Goal: Use online tool/utility: Use online tool/utility

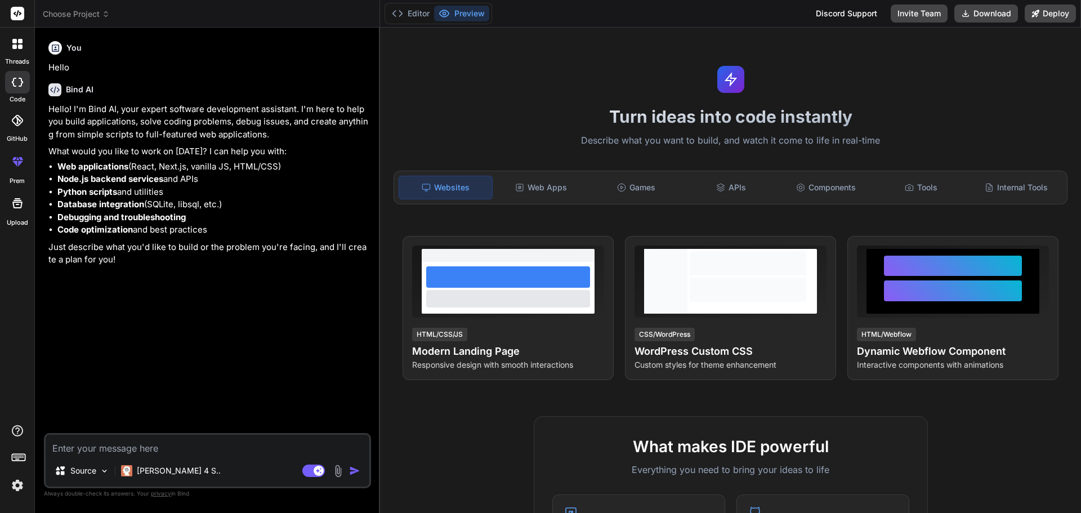
type textarea "x"
click at [144, 446] on textarea at bounding box center [208, 445] width 324 height 20
paste textarea "workload, work presser, project, money, time, contact, personal info , social m…"
type textarea "workload, work presser, project, money, time, contact, personal info , social m…"
type textarea "x"
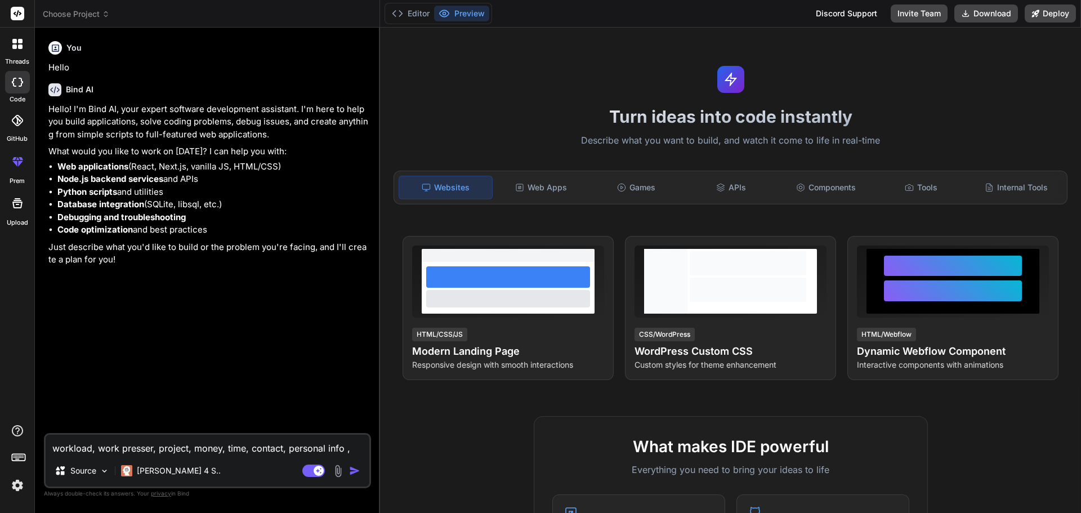
scroll to position [1, 0]
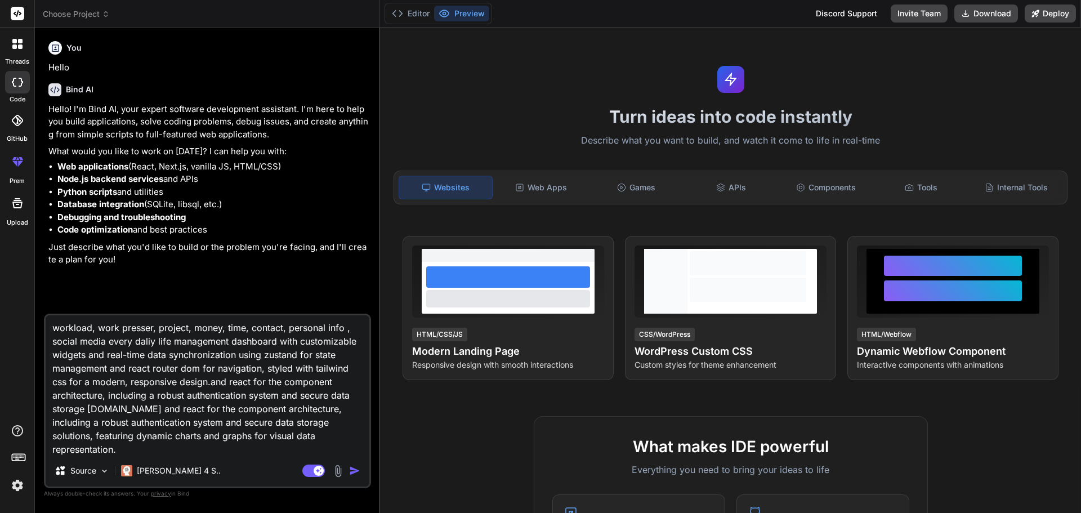
type textarea "workload, work presser, project, money, time, contact, personal info , social m…"
click at [354, 471] on img "button" at bounding box center [354, 470] width 11 height 11
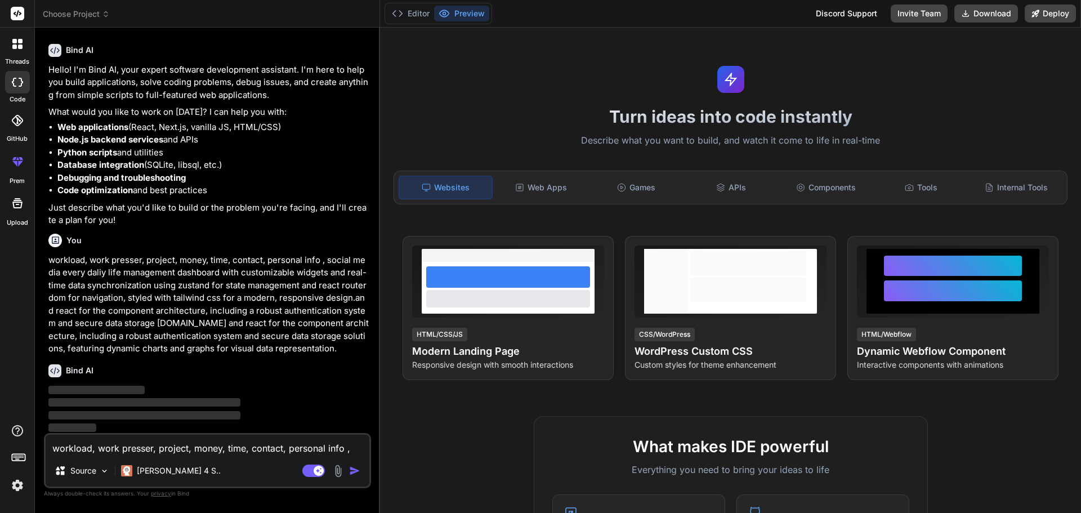
scroll to position [41, 0]
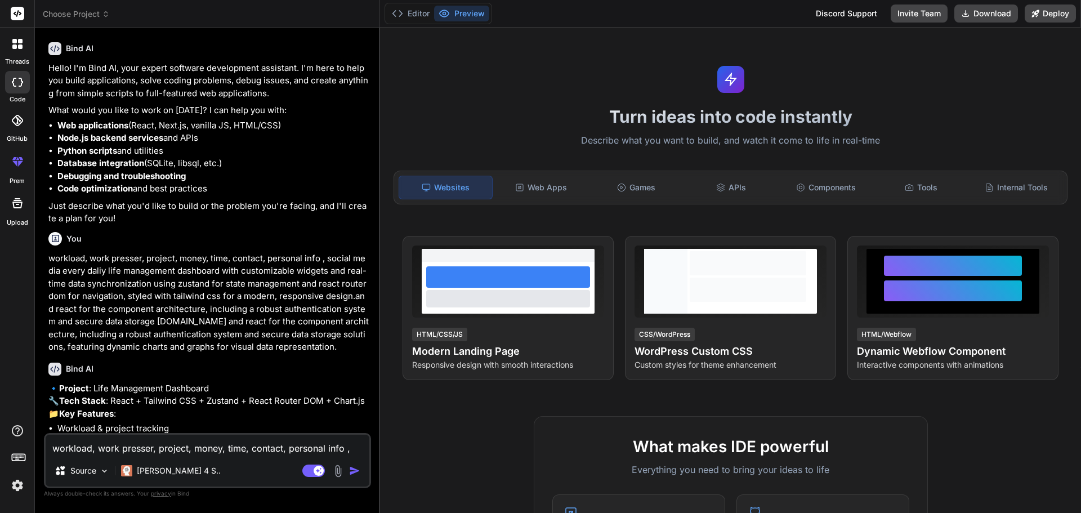
type textarea "x"
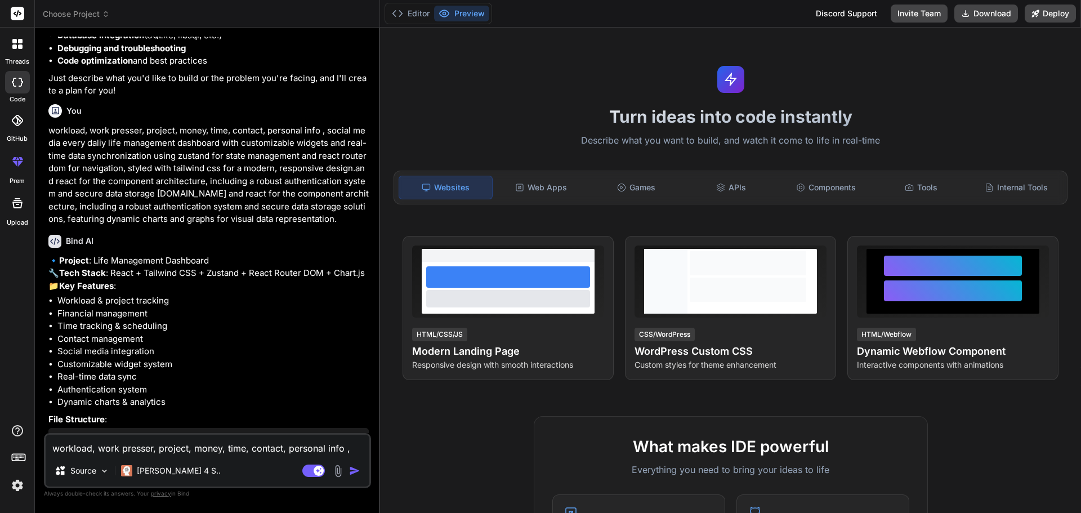
scroll to position [56, 0]
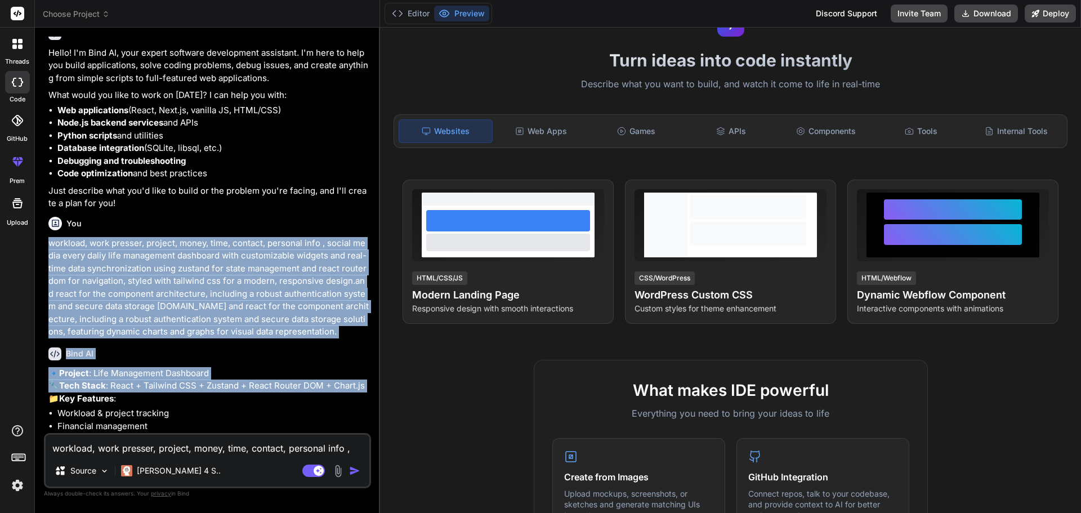
drag, startPoint x: 220, startPoint y: 405, endPoint x: 205, endPoint y: 236, distance: 168.9
click at [205, 222] on div "You Hello Bind AI Hello! I'm Bind AI, your expert software development assistan…" at bounding box center [208, 235] width 325 height 396
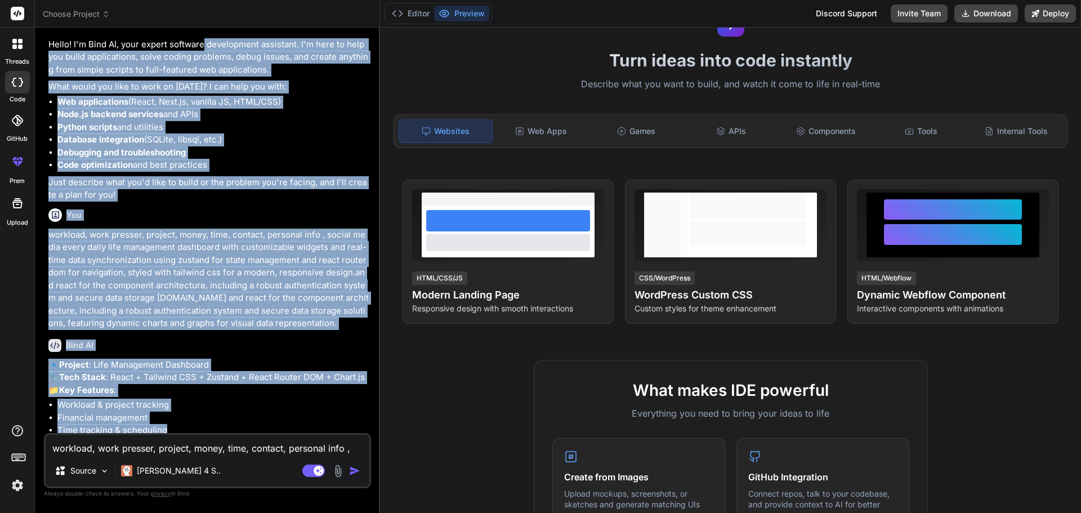
scroll to position [13, 0]
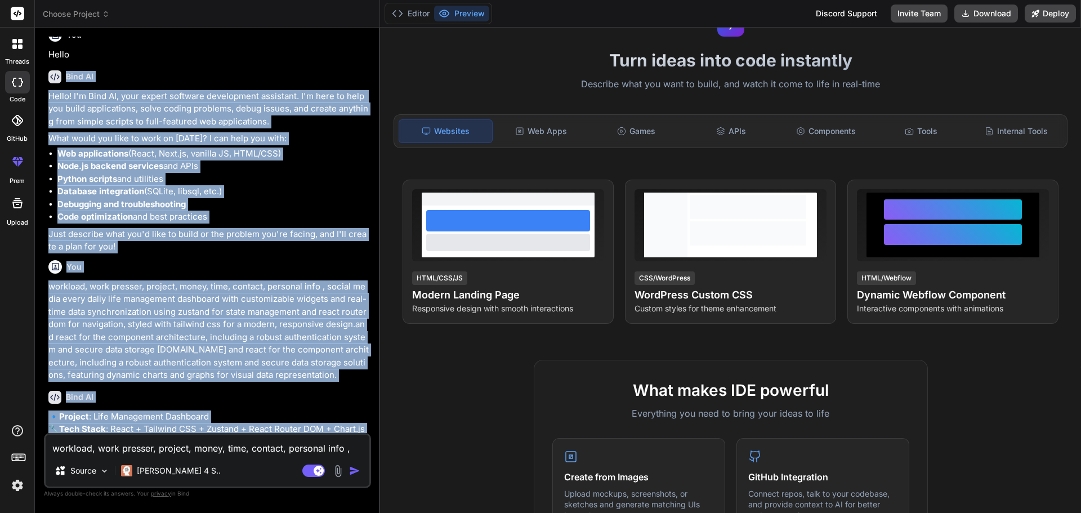
drag, startPoint x: 239, startPoint y: 409, endPoint x: 204, endPoint y: 37, distance: 373.8
click at [204, 37] on div "You Hello Bind AI Hello! I'm Bind AI, your expert software development assistan…" at bounding box center [208, 235] width 325 height 396
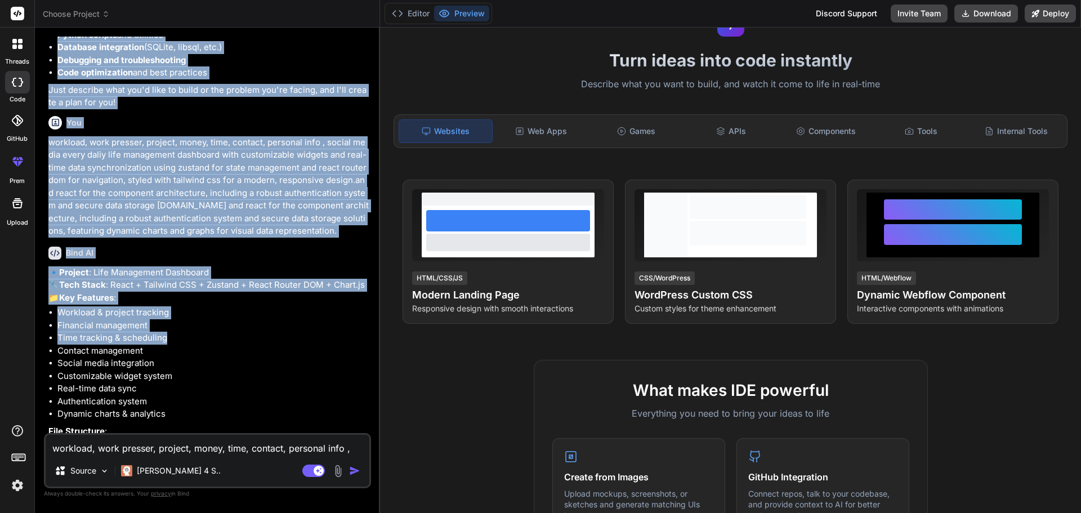
scroll to position [169, 0]
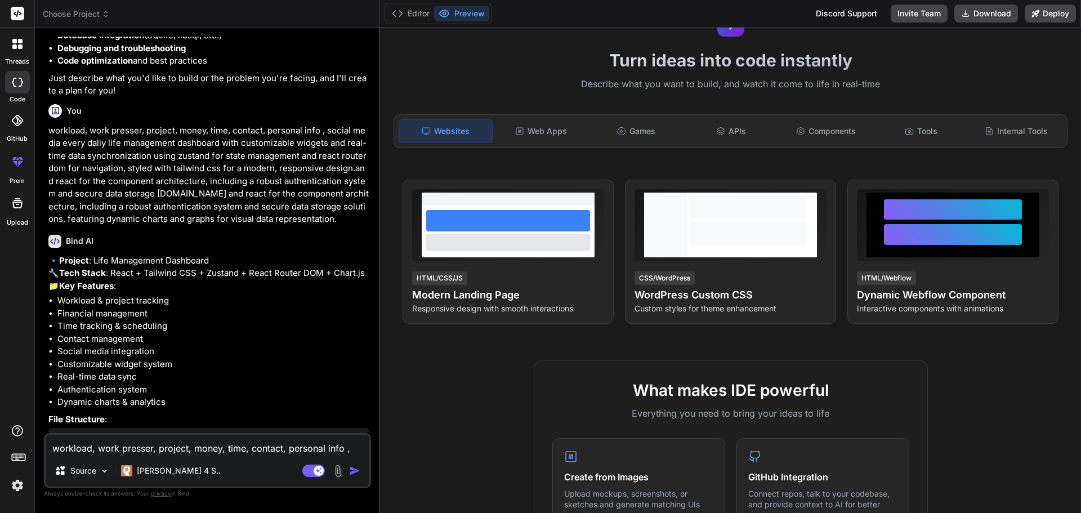
click at [234, 346] on li "Contact management" at bounding box center [212, 339] width 311 height 13
drag, startPoint x: 39, startPoint y: 303, endPoint x: 263, endPoint y: 516, distance: 308.2
click at [263, 512] on html "threads code GitHub prem Upload Choose Project Created with Pixso. Bind AI Web …" at bounding box center [540, 256] width 1081 height 513
click at [249, 383] on li "Real-time data sync" at bounding box center [212, 376] width 311 height 13
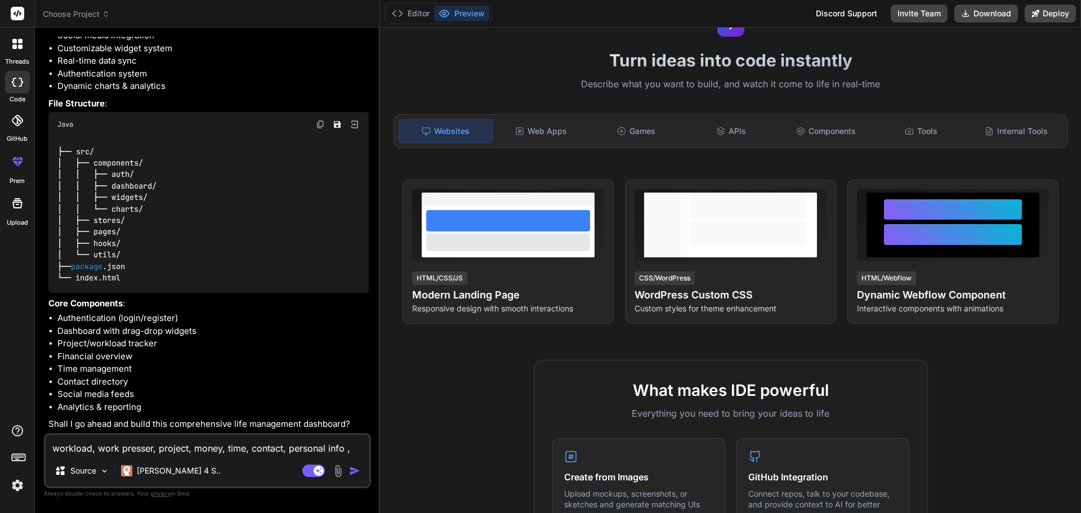
scroll to position [510, 0]
click at [195, 442] on textarea "workload, work presser, project, money, time, contact, personal info , social m…" at bounding box center [208, 445] width 324 height 20
type textarea "i"
type textarea "x"
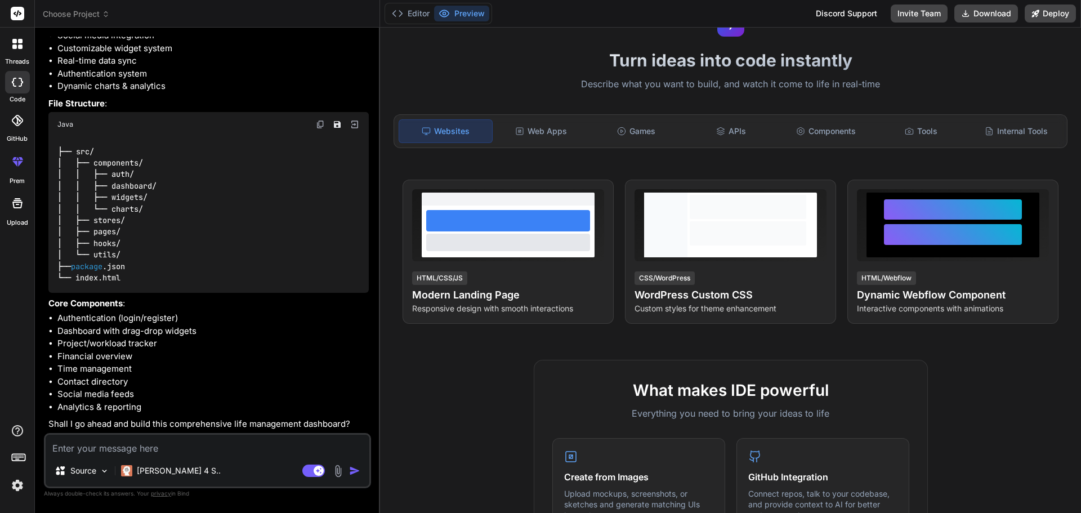
type textarea "y"
type textarea "x"
type textarea "yr"
type textarea "x"
type textarea "y"
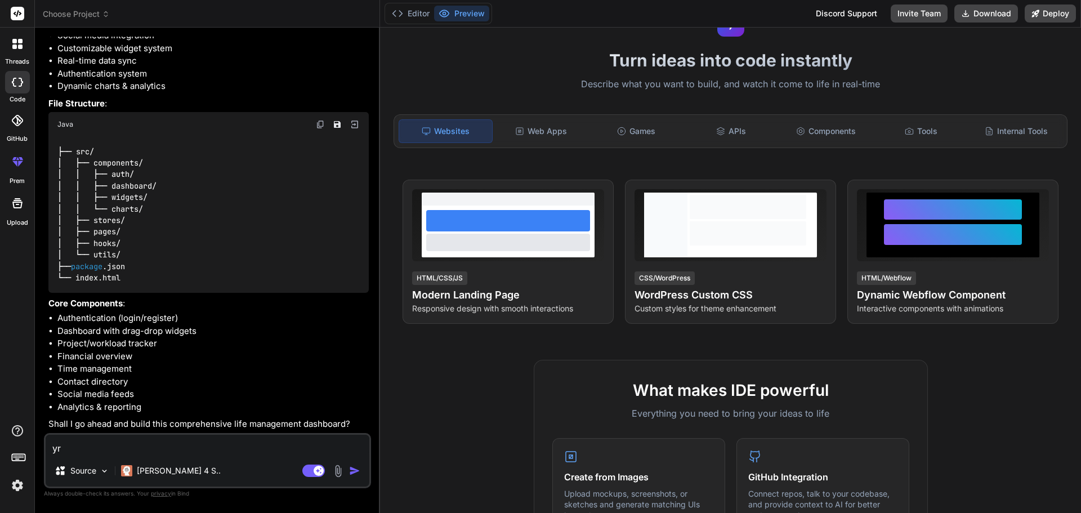
type textarea "x"
type textarea "ye"
type textarea "x"
type textarea "yex"
type textarea "x"
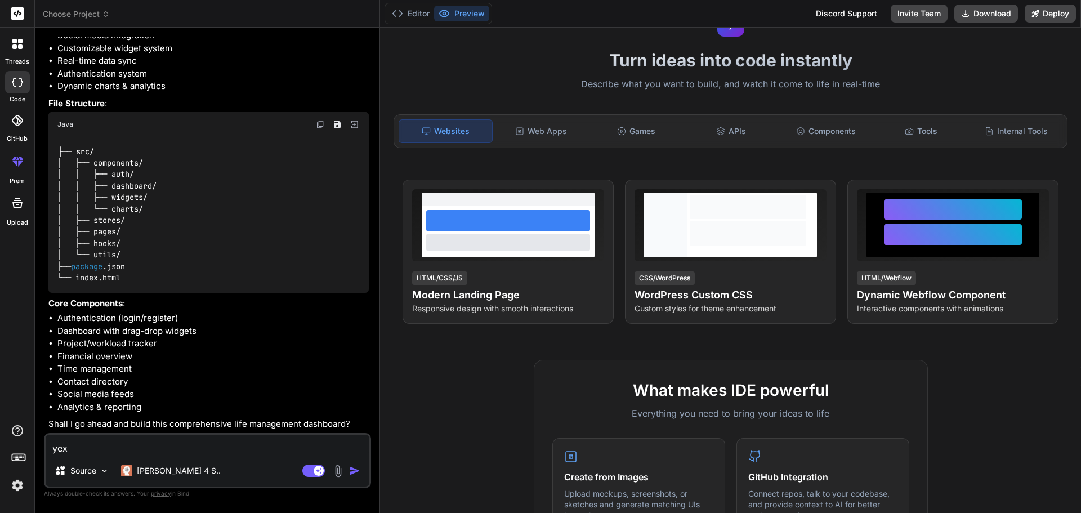
type textarea "ye"
type textarea "x"
type textarea "yes"
type textarea "x"
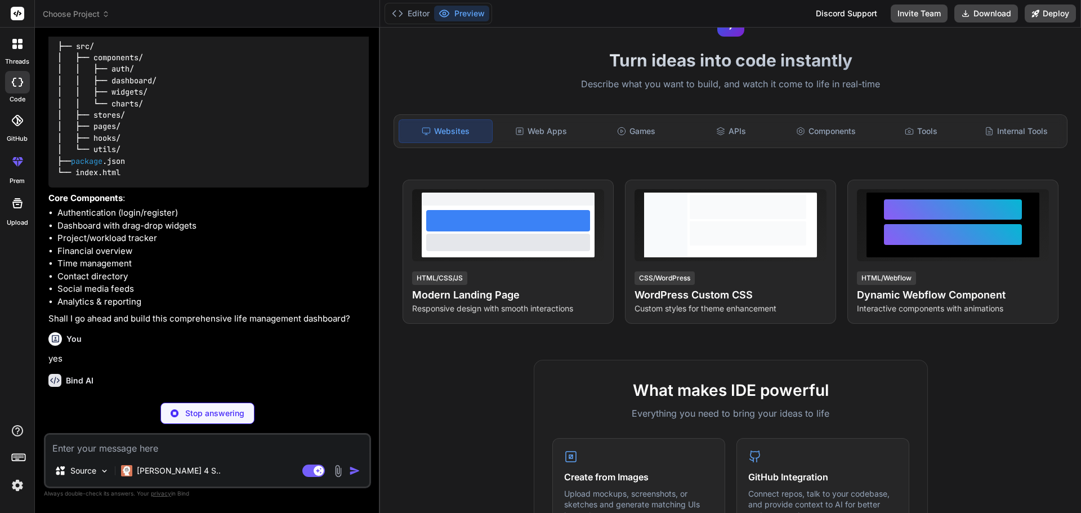
scroll to position [627, 0]
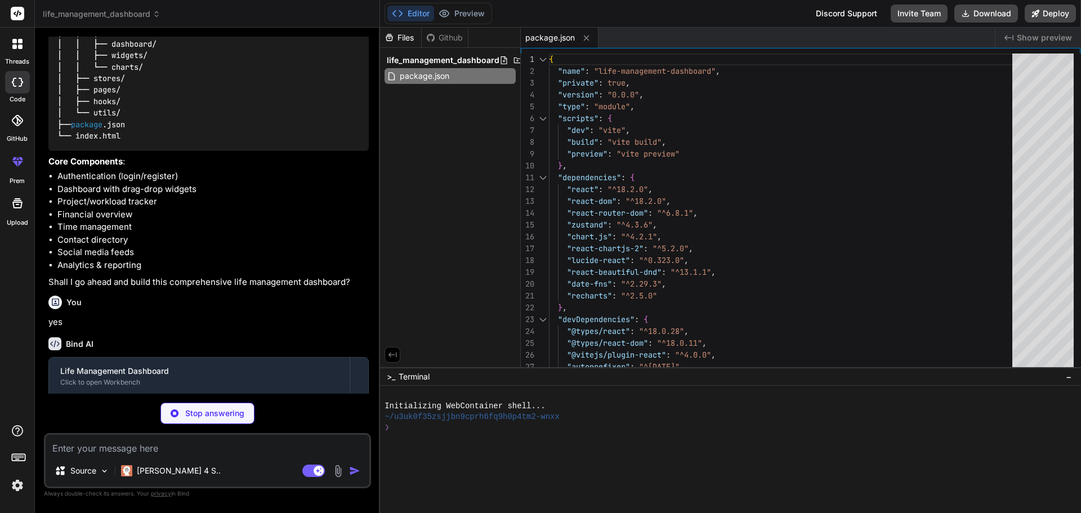
type textarea "x"
type textarea "<script type="module" src="/src/main.jsx"></script> </body> </html>"
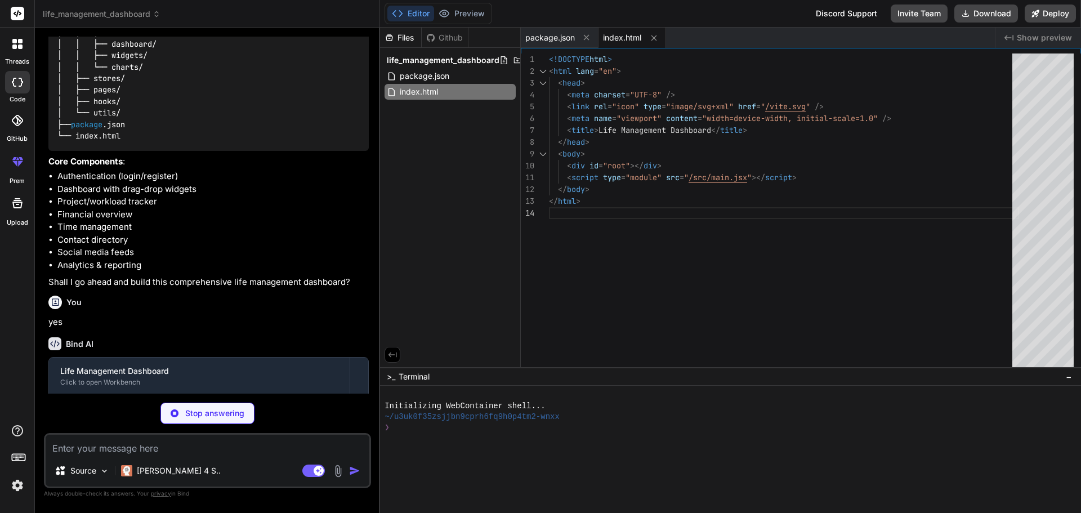
type textarea "x"
type textarea "plugins: [], }"
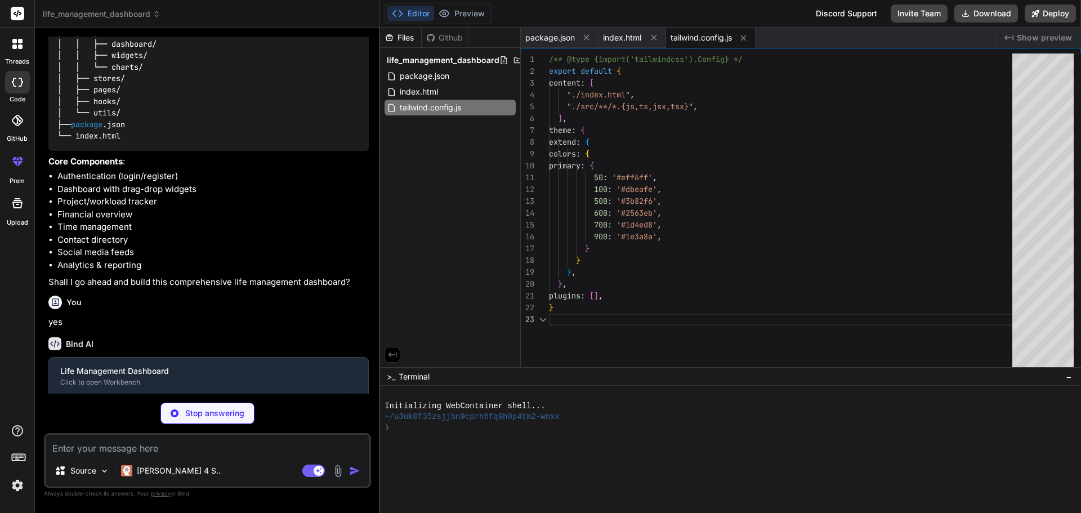
type textarea "x"
type textarea "export default { plugins: { tailwindcss: {}, autoprefixer: {}, }, }"
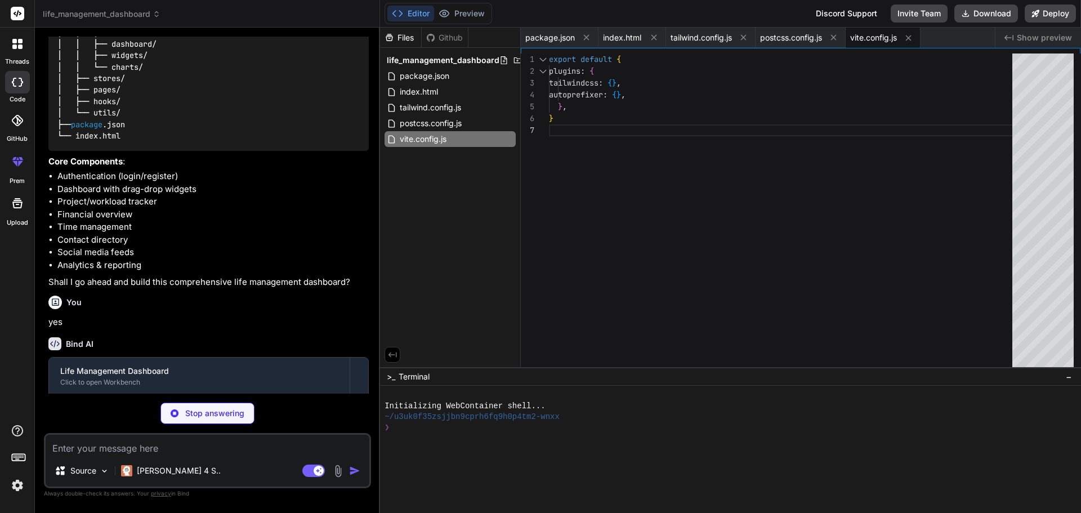
type textarea "x"
type textarea "</BrowserRouter> </React.StrictMode>, )"
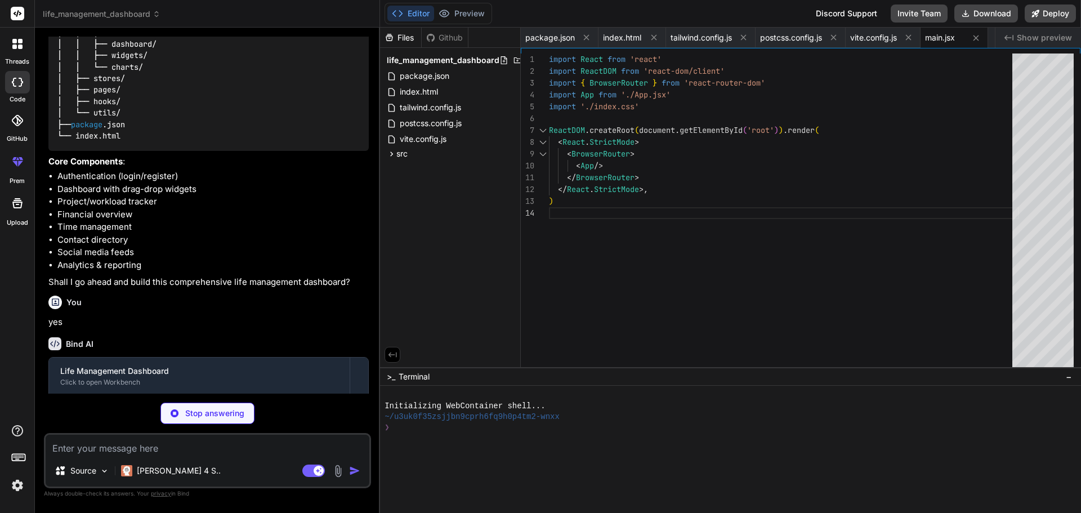
type textarea "x"
type textarea "@apply bg-primary-600 hover:bg-primary-700 text-white font-medium py-2 px-4 rou…"
type textarea "x"
type textarea "</Routes> </Layout> ) } export default App"
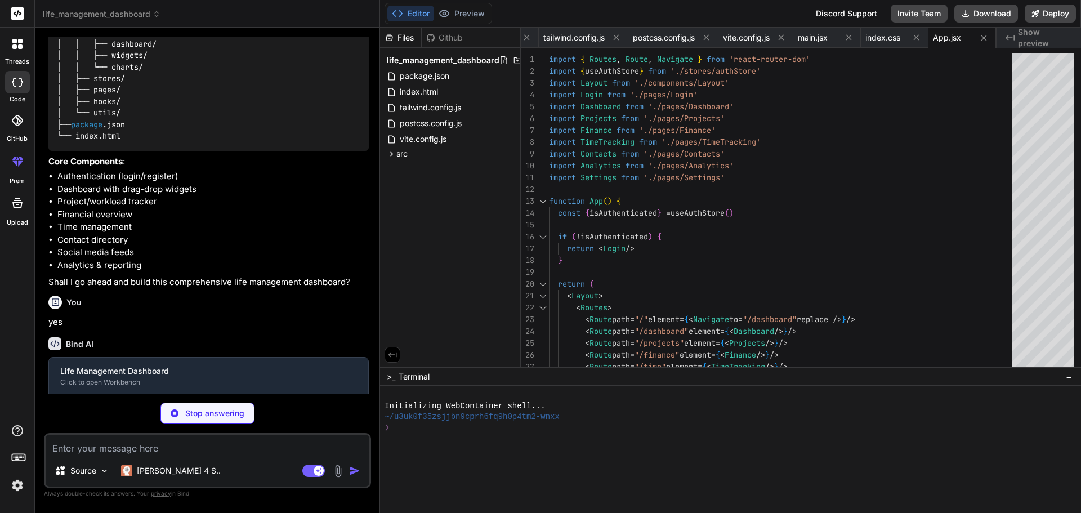
type textarea "x"
type textarea "} }), { name: 'auth-storage' } ) )"
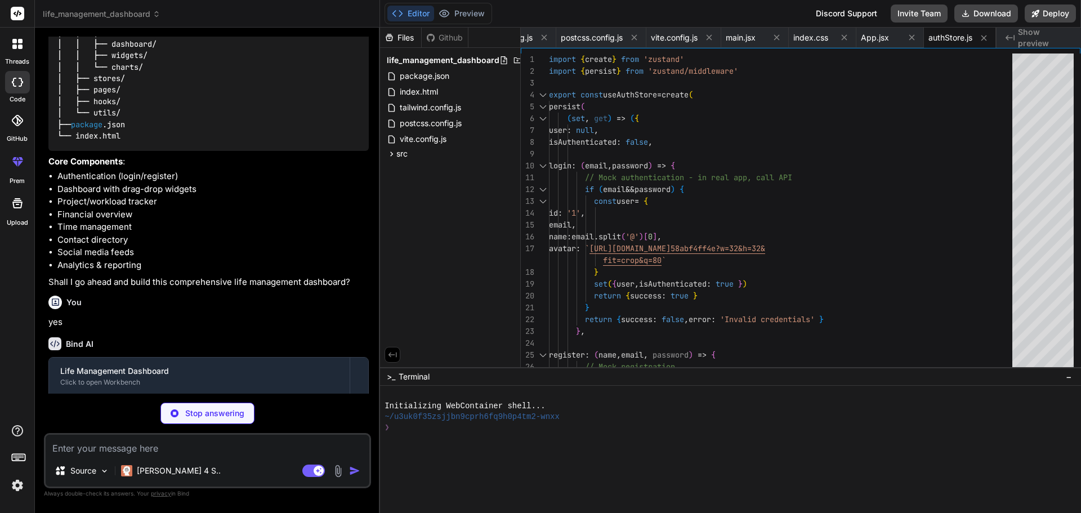
type textarea "x"
type textarea "widgets: state.widgets.filter(widget => [DOMAIN_NAME] !== widgetId) })) } }), {…"
type textarea "x"
type textarea "} }), { name: 'project-storage' } ) )"
type textarea "x"
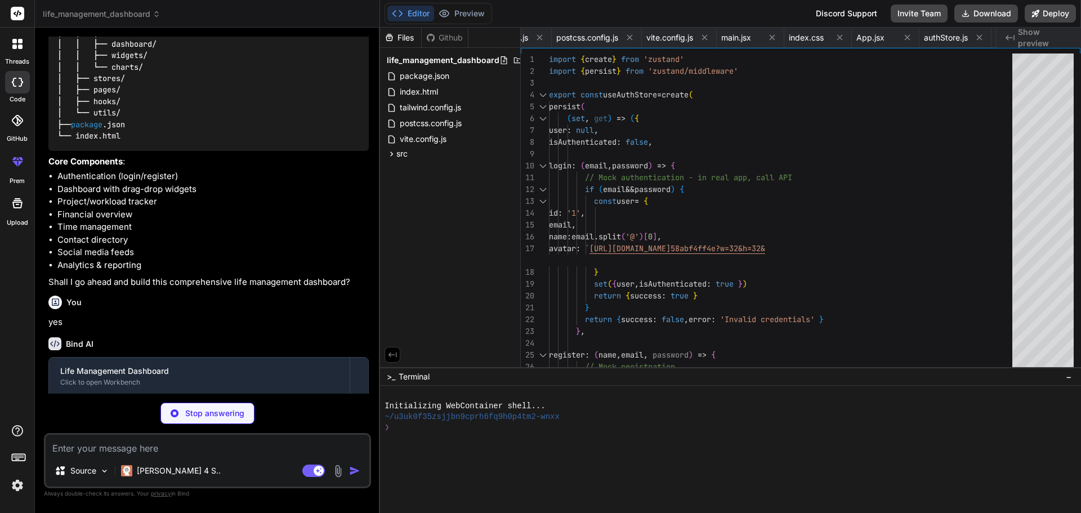
type textarea "{ name: 'finance-storage' } ) )"
type textarea "x"
type textarea ")"
type textarea "x"
type textarea "export default Layout"
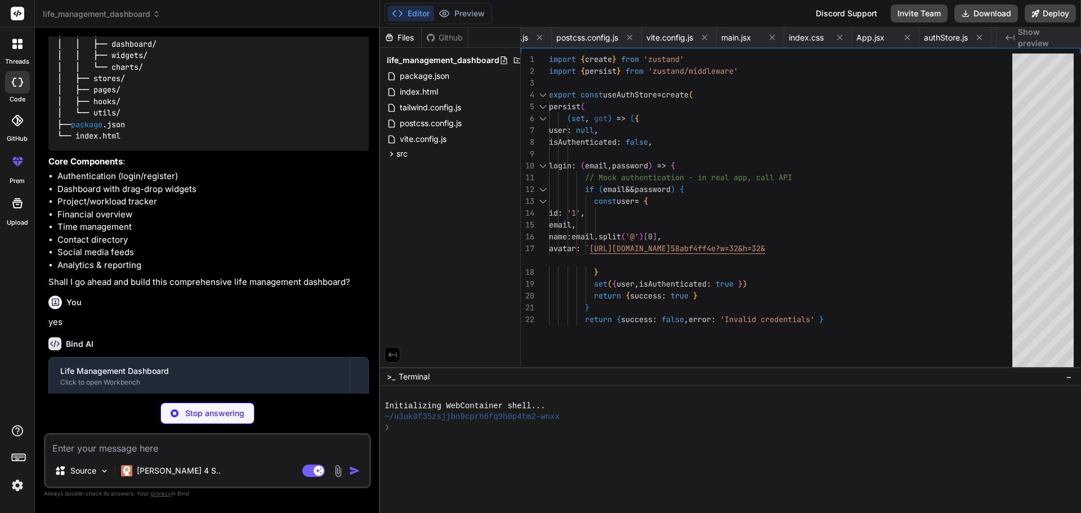
type textarea "x"
type textarea "<p>Demo credentials: any email and password</p> </div> </div> </div> ) } export…"
type textarea "x"
type textarea "</div> </div> </div> ) } export default Dashboard"
type textarea "x"
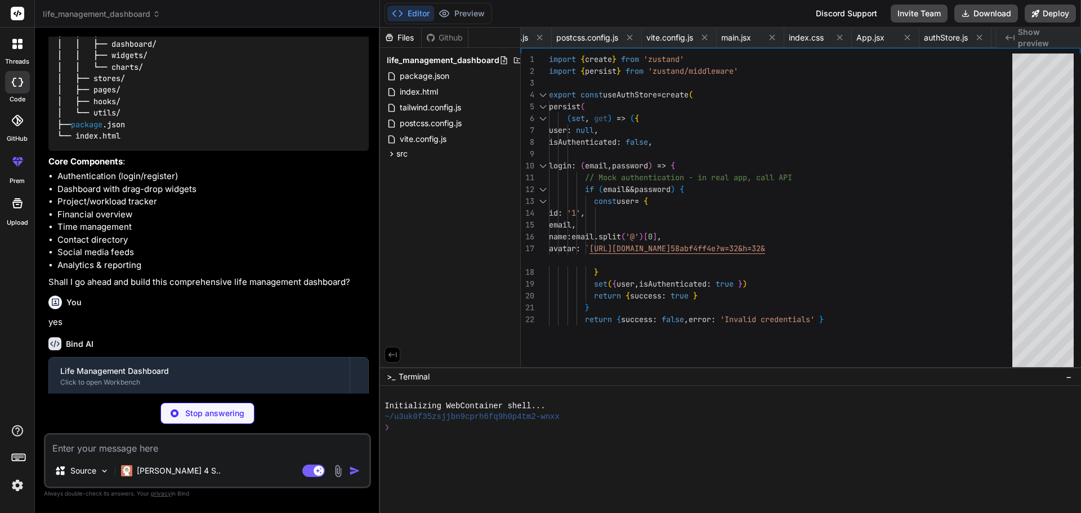
type textarea "</div> </div> ))} </div> ) } export default StatsWidget"
type textarea "x"
type textarea "</div> ))} </div> </div> ) } export default ProjectsWidget"
type textarea "x"
type textarea "))} </div> </div> ) } export default FinanceWidget"
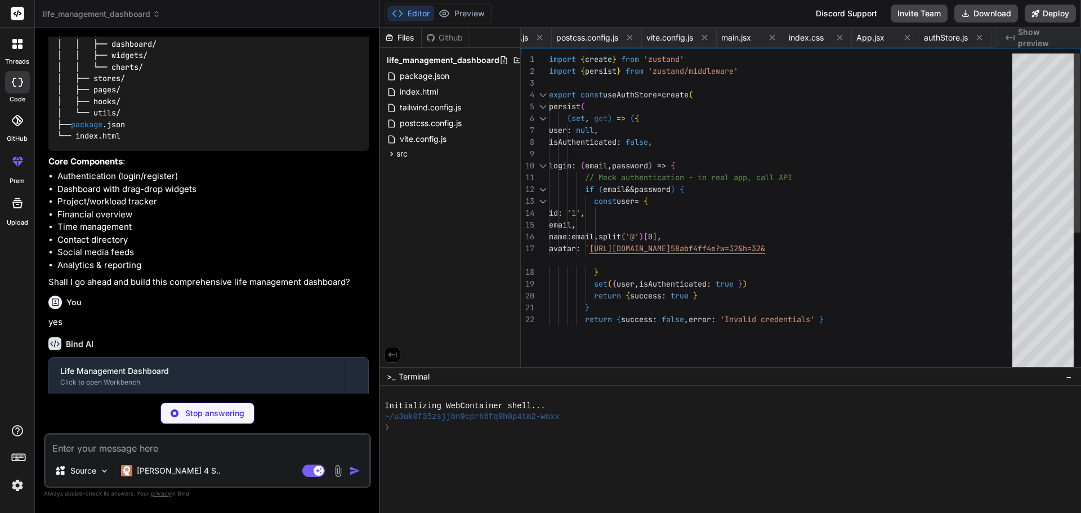
type textarea "x"
type textarea "export default TimeWidget"
type textarea "x"
type textarea "</div> </div> ) } export default ContactsWidget"
type textarea "x"
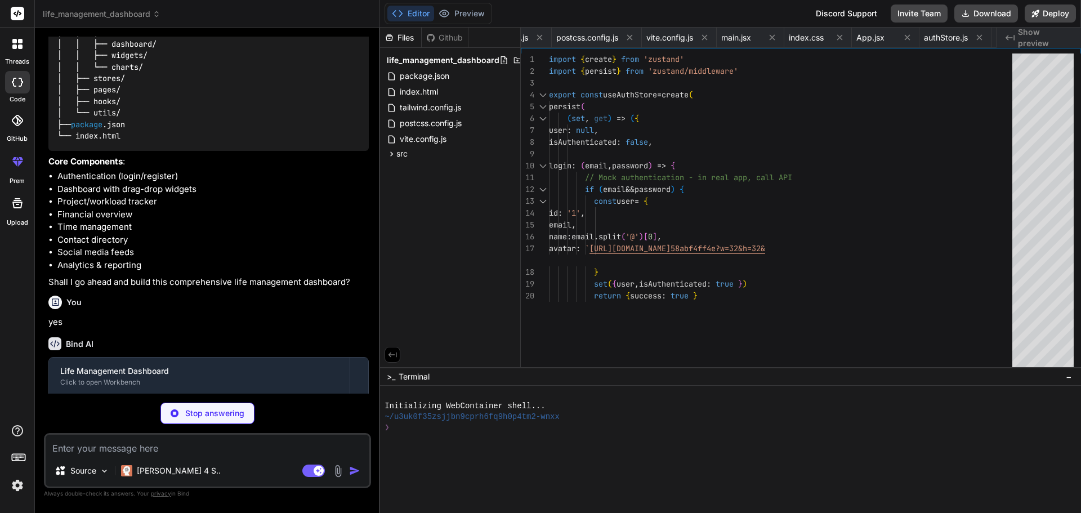
type textarea "export default Projects"
type textarea "x"
type textarea "<p className="text-gray-600">Advanced time tracking features coming soon!</p> <…"
type textarea "x"
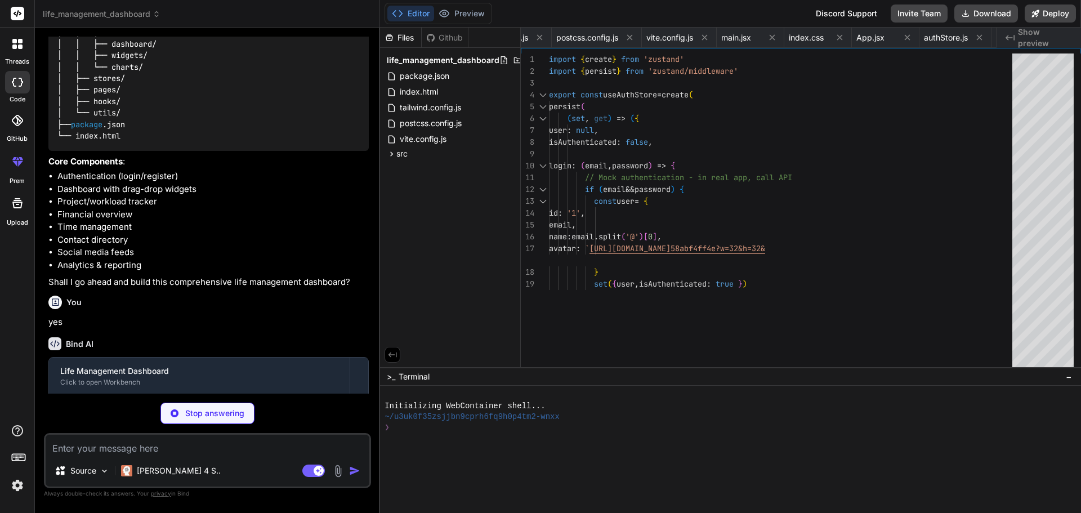
type textarea "} export default Contacts"
type textarea "x"
type textarea "</div> </div> ) } export default Analytics"
type textarea "x"
type textarea "export default Settings"
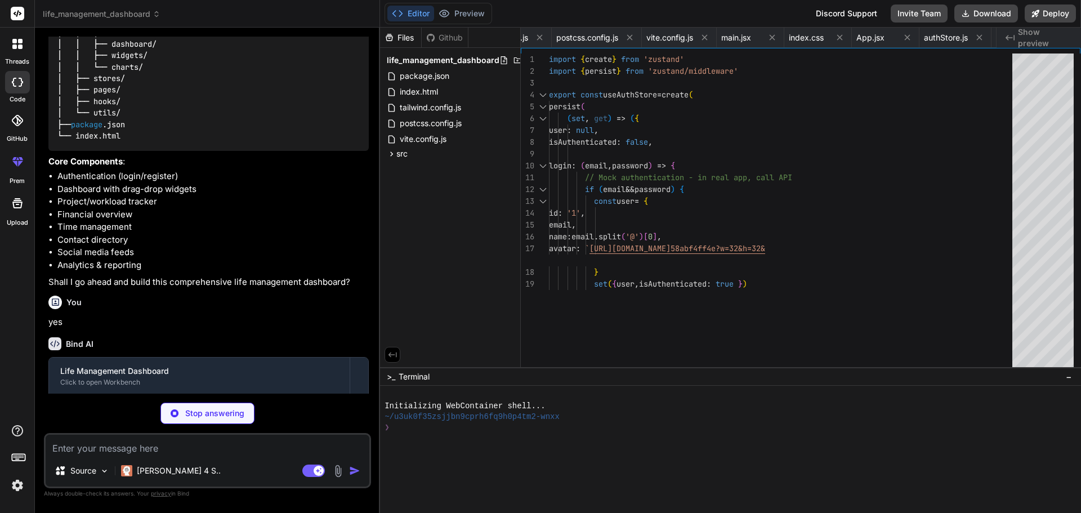
type textarea "x"
